Goal: Task Accomplishment & Management: Complete application form

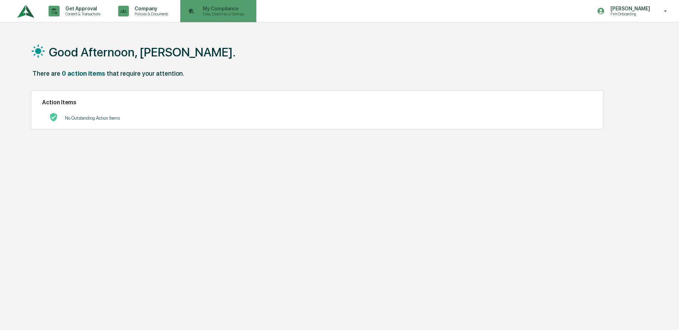
click at [217, 12] on p "Data, Deadlines & Settings" at bounding box center [222, 13] width 51 height 5
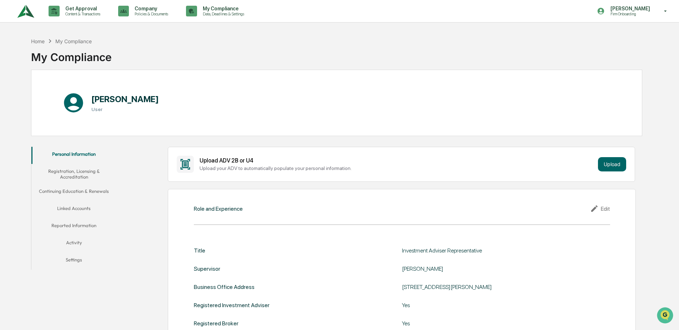
click at [84, 193] on button "Continuing Education & Renewals" at bounding box center [73, 192] width 85 height 17
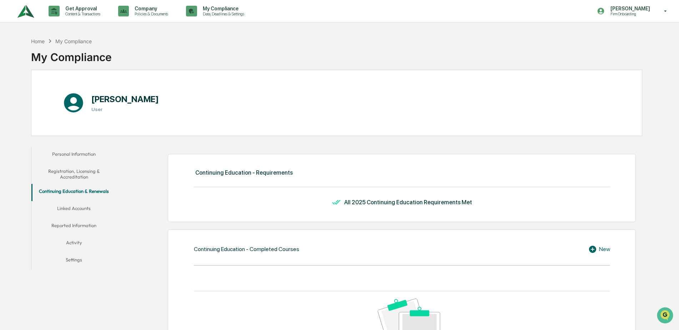
click at [59, 177] on button "Registration, Licensing & Accreditation" at bounding box center [73, 174] width 85 height 20
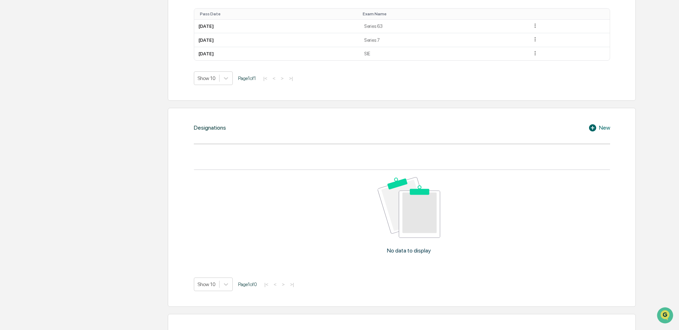
scroll to position [464, 0]
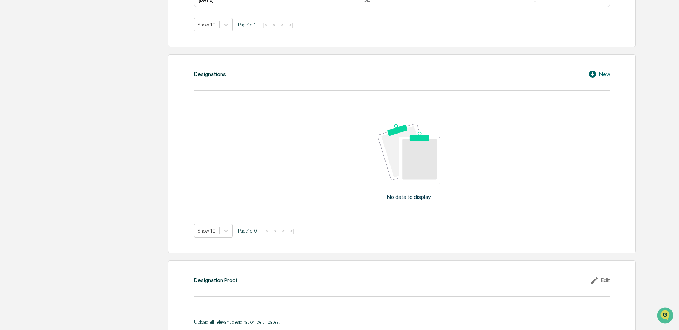
click at [602, 77] on div "New" at bounding box center [599, 74] width 22 height 9
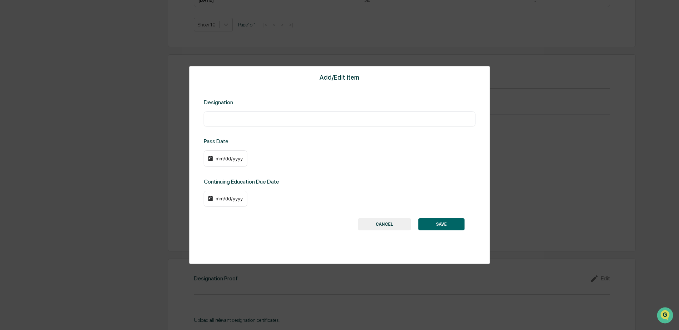
click at [309, 123] on div "​" at bounding box center [340, 118] width 272 height 15
click at [298, 113] on div "​" at bounding box center [340, 118] width 272 height 15
click at [297, 116] on input "text" at bounding box center [339, 118] width 261 height 7
type input "****"
click at [221, 163] on div "mm/dd/yyyy" at bounding box center [226, 158] width 44 height 16
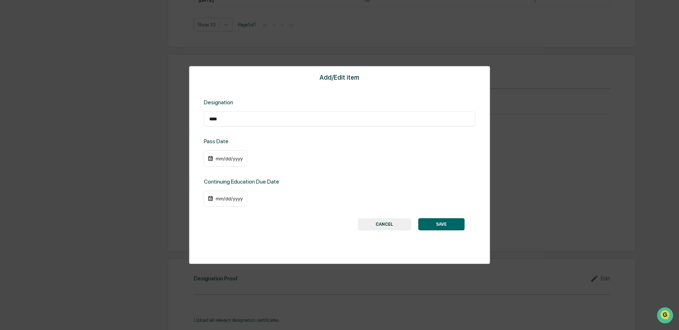
click at [222, 158] on div "mm/dd/yyyy" at bounding box center [229, 159] width 29 height 6
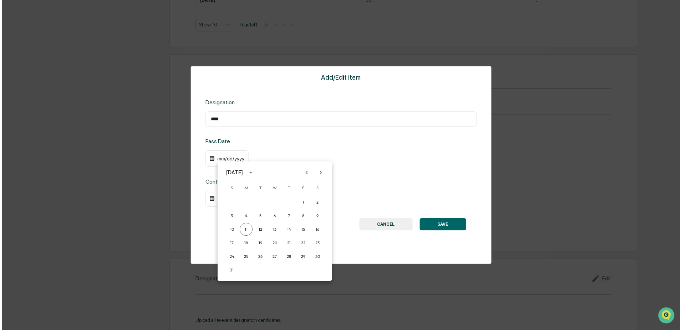
scroll to position [464, 0]
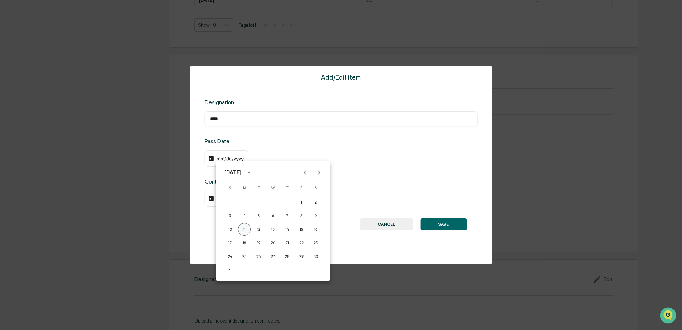
click at [246, 231] on button "11" at bounding box center [244, 229] width 13 height 13
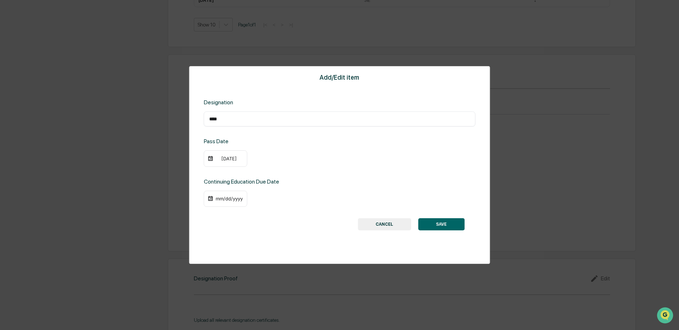
click at [234, 199] on div "mm/dd/yyyy" at bounding box center [229, 199] width 29 height 6
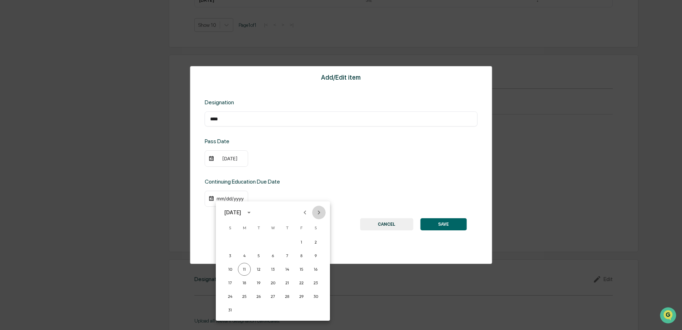
click at [322, 212] on icon "Next month" at bounding box center [319, 212] width 8 height 8
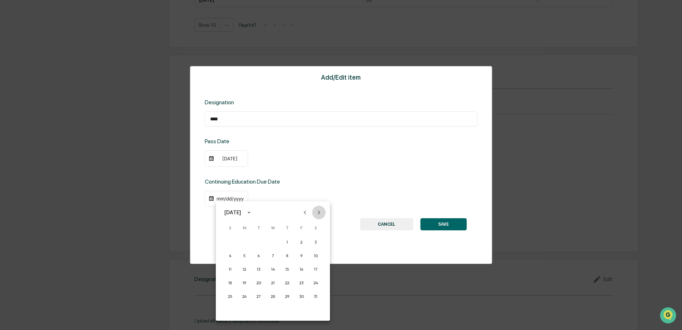
click at [322, 212] on icon "Next month" at bounding box center [319, 212] width 8 height 8
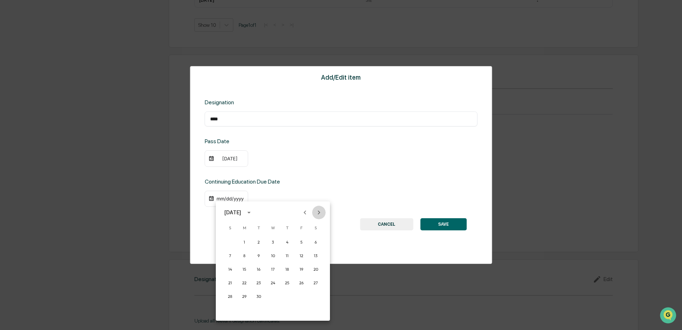
click at [322, 212] on icon "Next month" at bounding box center [319, 212] width 8 height 8
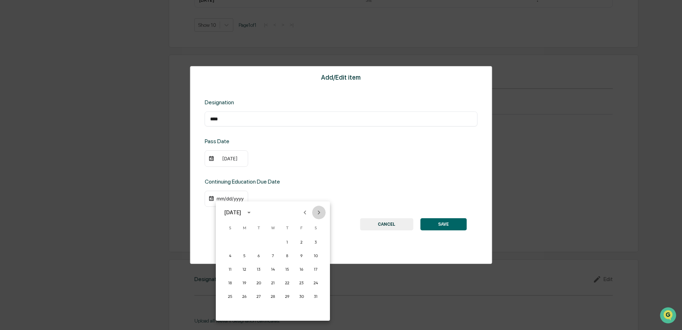
click at [322, 212] on icon "Next month" at bounding box center [319, 212] width 8 height 8
click at [289, 294] on button "31" at bounding box center [287, 296] width 13 height 13
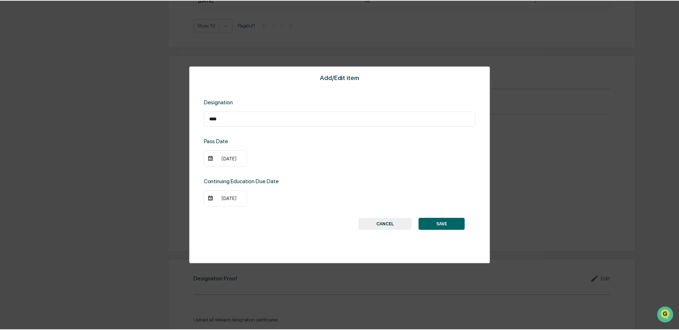
scroll to position [464, 0]
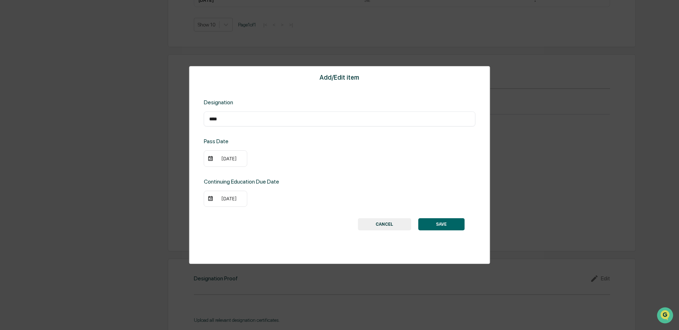
click at [441, 224] on button "SAVE" at bounding box center [441, 224] width 46 height 12
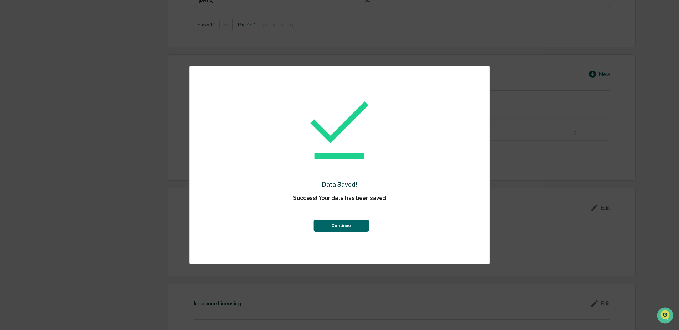
click at [350, 229] on button "Continue" at bounding box center [340, 225] width 55 height 12
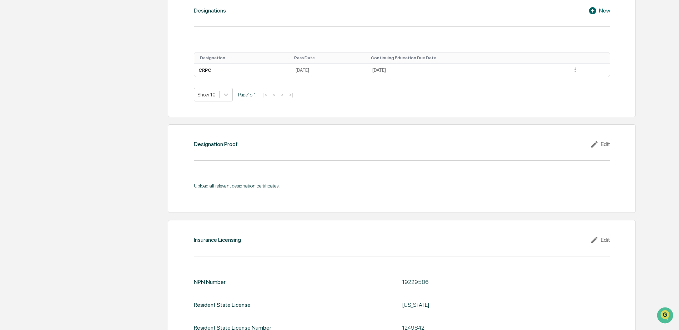
scroll to position [535, 0]
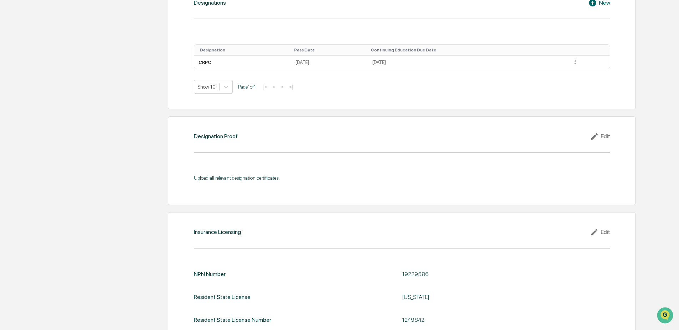
click at [607, 136] on div "Edit" at bounding box center [600, 136] width 20 height 9
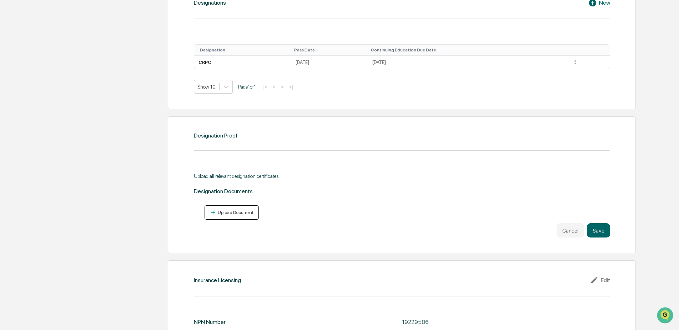
click at [243, 216] on button "Upload Document" at bounding box center [232, 212] width 55 height 15
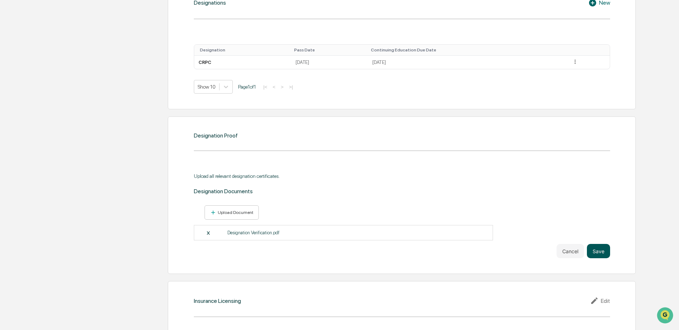
click at [603, 248] on button "Save" at bounding box center [598, 251] width 23 height 14
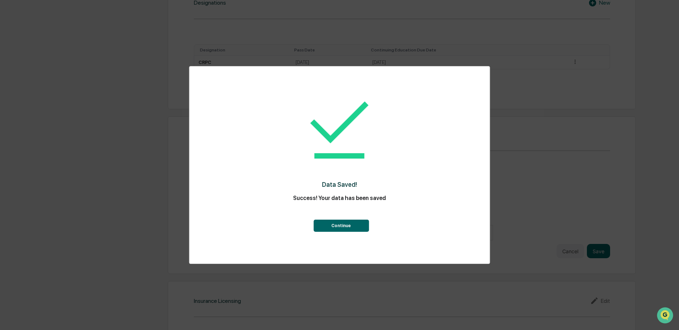
click at [345, 227] on button "Continue" at bounding box center [340, 225] width 55 height 12
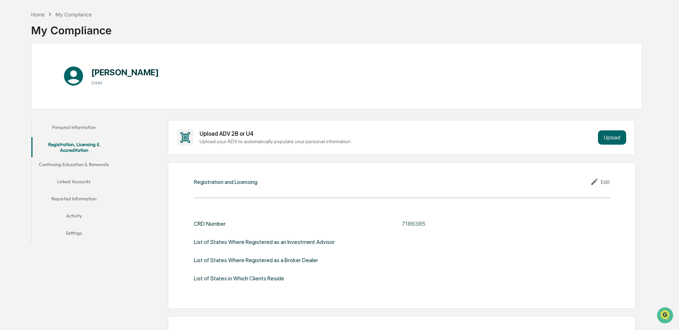
scroll to position [0, 0]
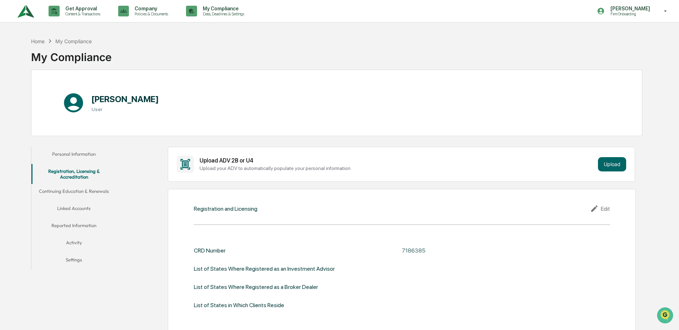
click at [21, 14] on img at bounding box center [25, 11] width 17 height 20
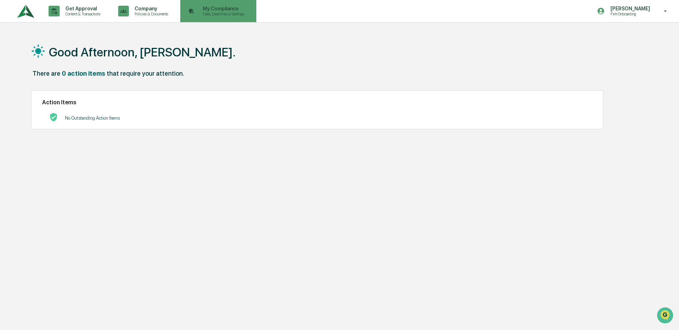
click at [207, 5] on div "My Compliance Data, Deadlines & Settings" at bounding box center [217, 11] width 69 height 22
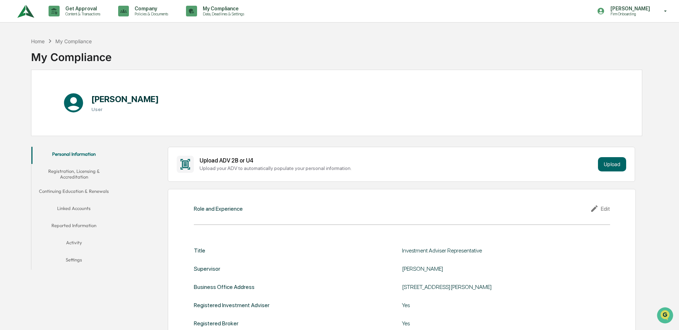
click at [72, 171] on button "Registration, Licensing & Accreditation" at bounding box center [73, 174] width 85 height 20
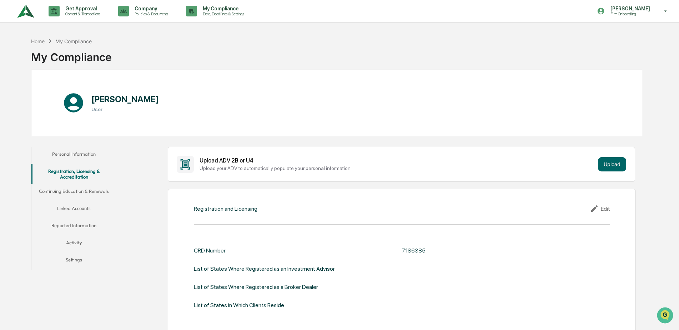
click at [97, 188] on button "Continuing Education & Renewals" at bounding box center [73, 192] width 85 height 17
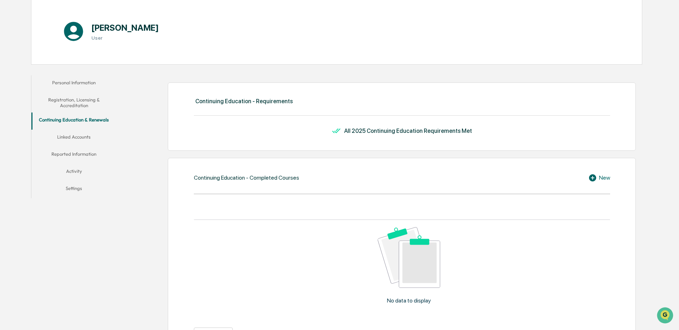
click at [66, 141] on button "Linked Accounts" at bounding box center [73, 138] width 85 height 17
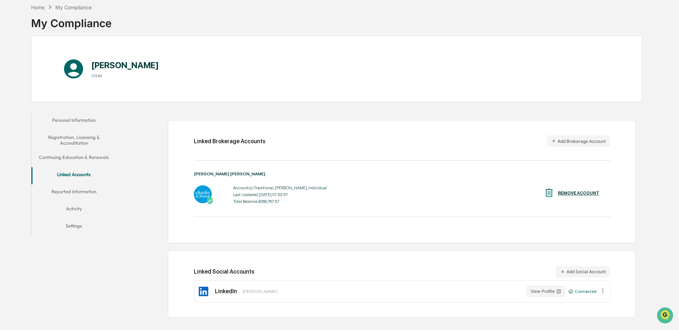
click at [83, 191] on button "Reported Information" at bounding box center [73, 192] width 85 height 17
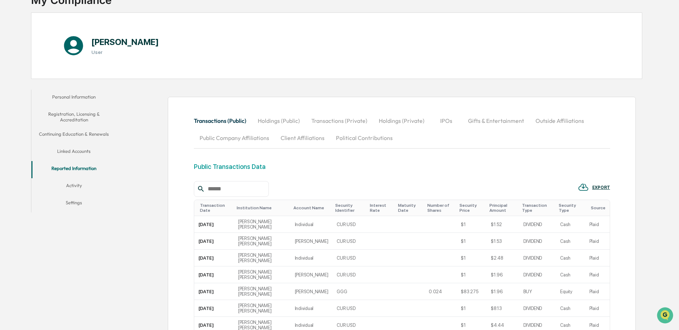
scroll to position [70, 0]
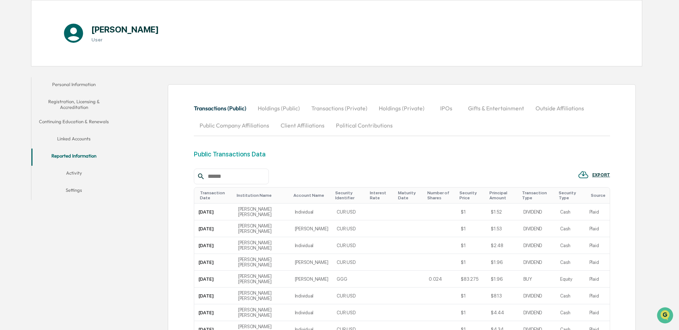
click at [77, 170] on button "Activity" at bounding box center [73, 174] width 85 height 17
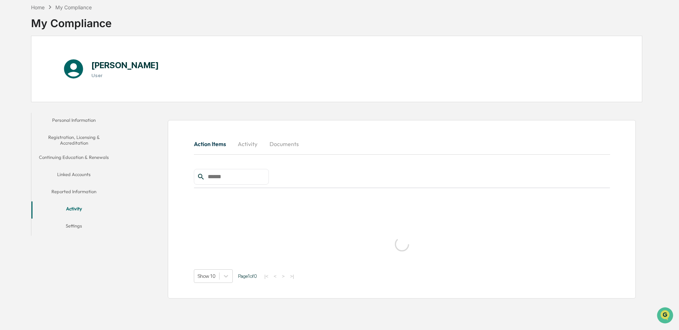
scroll to position [34, 0]
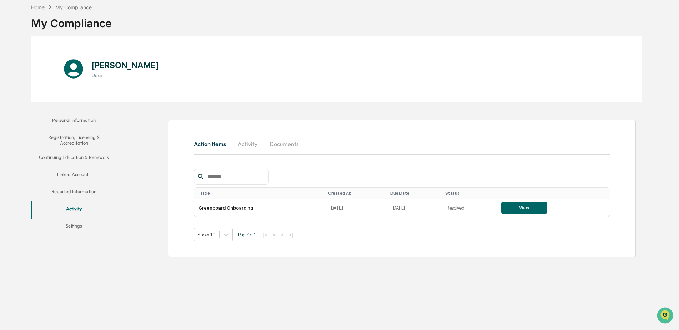
click at [67, 193] on button "Reported Information" at bounding box center [73, 192] width 85 height 17
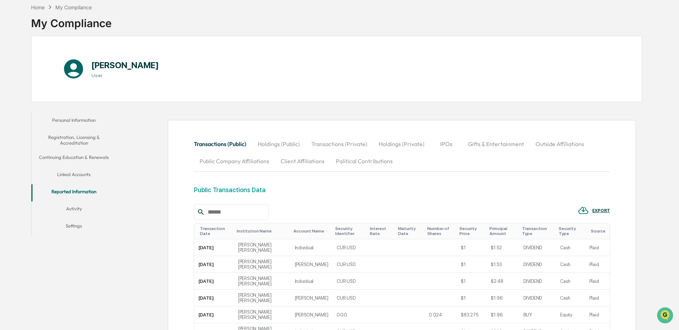
click at [70, 113] on button "Personal Information" at bounding box center [73, 121] width 85 height 17
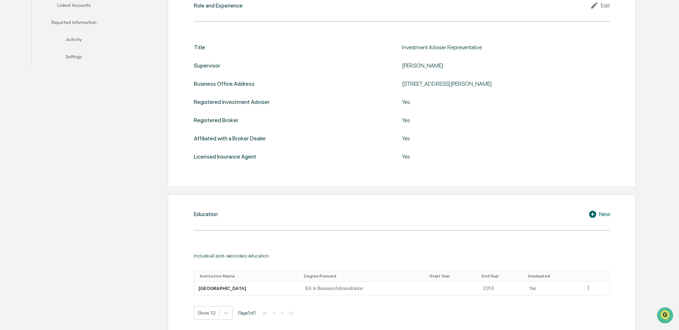
scroll to position [25, 0]
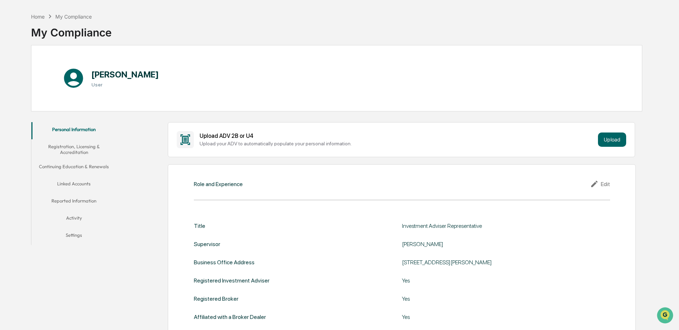
click at [70, 149] on button "Registration, Licensing & Accreditation" at bounding box center [73, 149] width 85 height 20
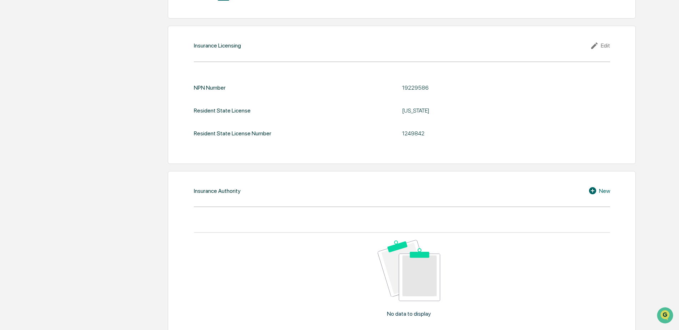
scroll to position [774, 0]
